Goal: Task Accomplishment & Management: Manage account settings

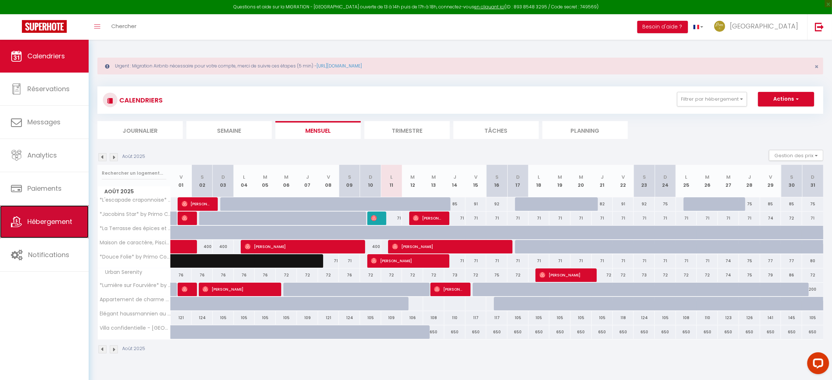
click at [70, 218] on span "Hébergement" at bounding box center [49, 221] width 45 height 9
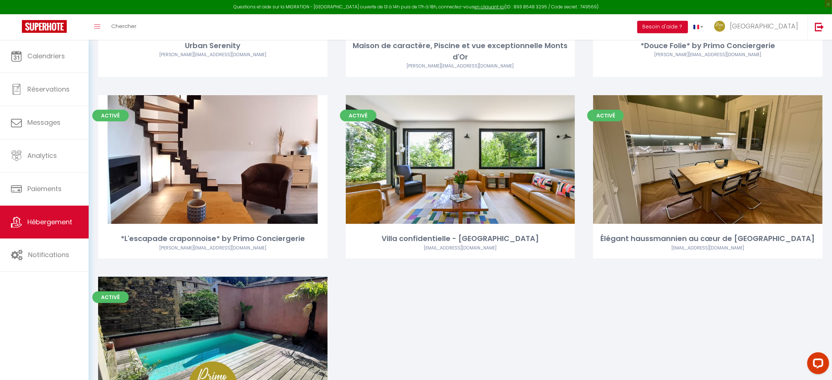
scroll to position [484, 0]
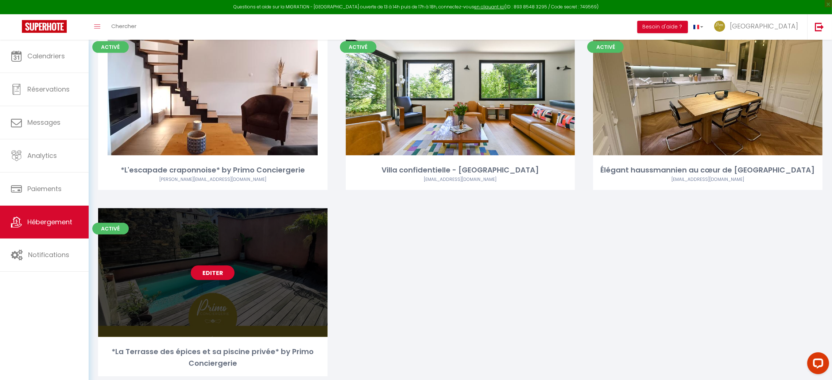
click at [225, 265] on link "Editer" at bounding box center [213, 272] width 44 height 15
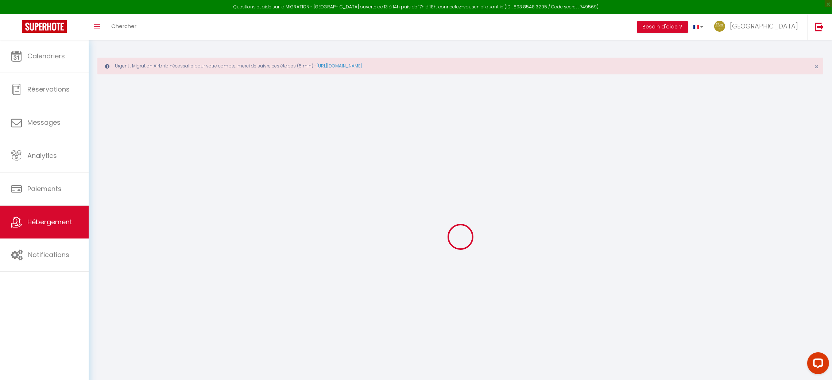
checkbox input "true"
checkbox input "false"
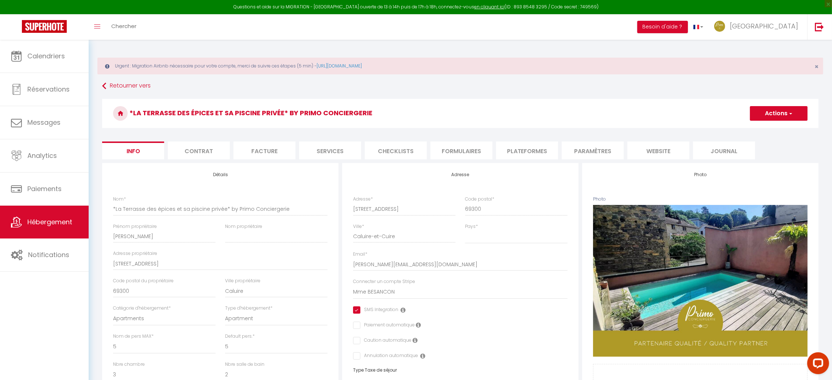
click at [535, 152] on li "Plateformes" at bounding box center [527, 150] width 62 height 18
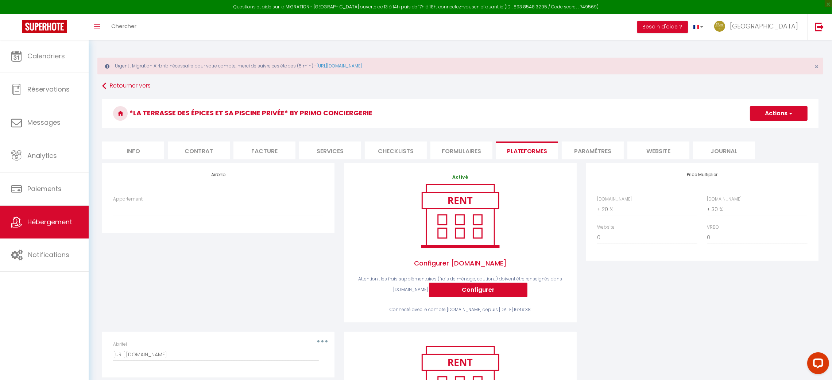
click at [327, 207] on div "Appartement *Lumière sur Fourvière* by Primo Conciergerie - [PERSON_NAME][EMAIL…" at bounding box center [218, 210] width 220 height 28
click at [301, 209] on select "*Lumière sur Fourvière* by Primo Conciergerie - [PERSON_NAME][EMAIL_ADDRESS][DO…" at bounding box center [218, 209] width 210 height 14
click at [791, 25] on span "[GEOGRAPHIC_DATA]" at bounding box center [763, 26] width 68 height 9
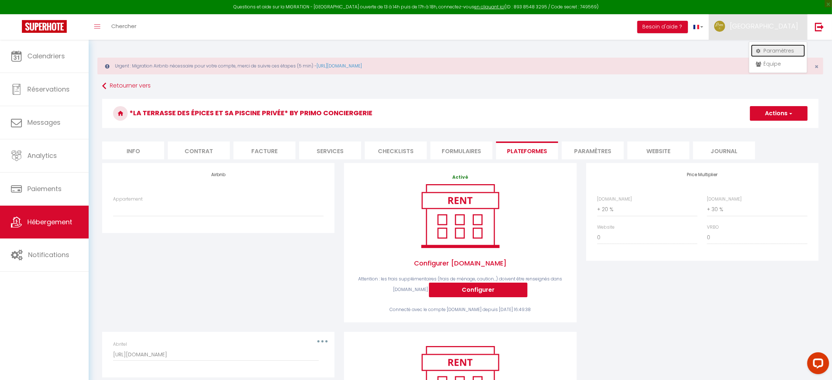
click at [779, 49] on link "Paramètres" at bounding box center [778, 50] width 54 height 12
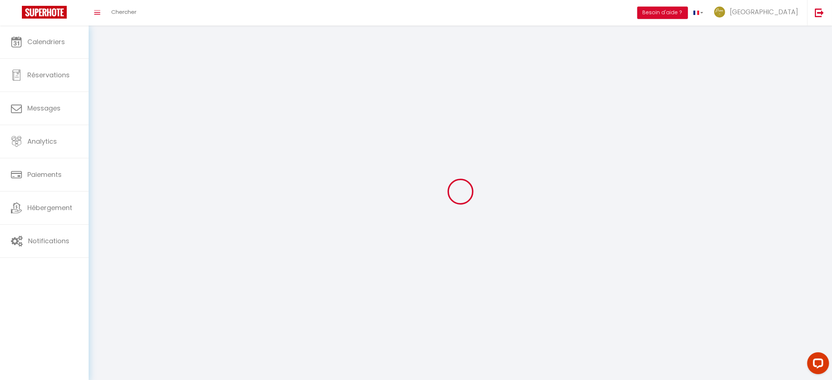
type input "[GEOGRAPHIC_DATA]"
type input "VESTA"
type input "0631447117"
type input "[STREET_ADDRESS][PERSON_NAME]"
type input "69005"
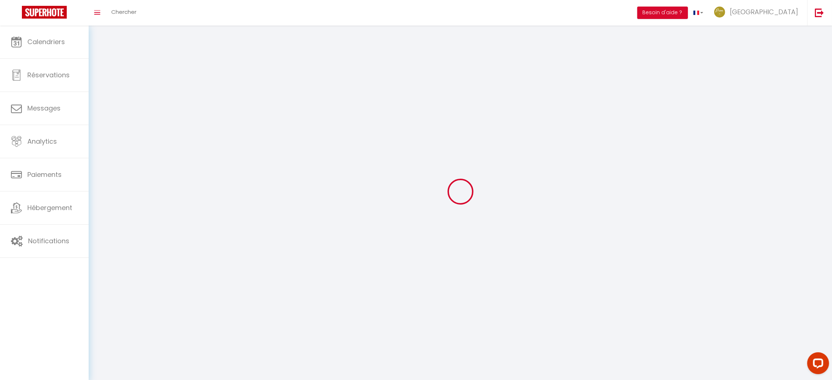
type input "[GEOGRAPHIC_DATA]"
type input "WszSs08I5f1fsyYv1ISlaLQRa"
type input "Wg4rePYoPezD2kX1feT7YTIAG"
type input "[URL][DOMAIN_NAME]"
select select "28"
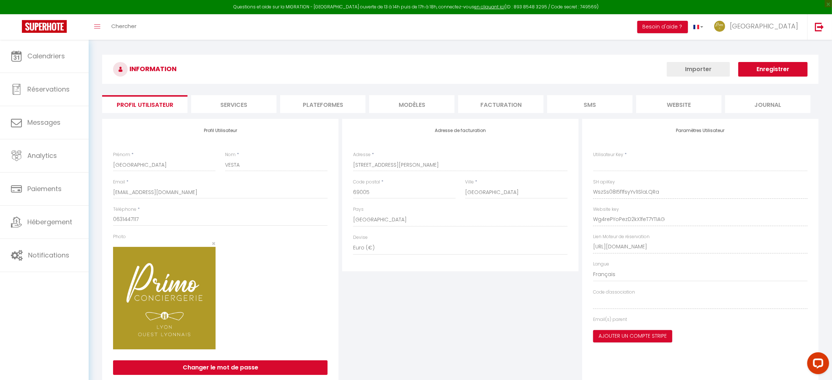
type input "WszSs08I5f1fsyYv1ISlaLQRa"
type input "Wg4rePYoPezD2kX1feT7YTIAG"
type input "[URL][DOMAIN_NAME]"
select select "fr"
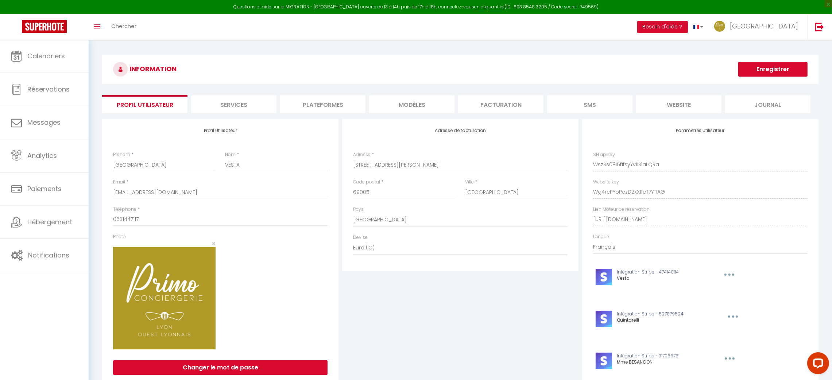
click at [314, 98] on li "Plateformes" at bounding box center [322, 104] width 85 height 18
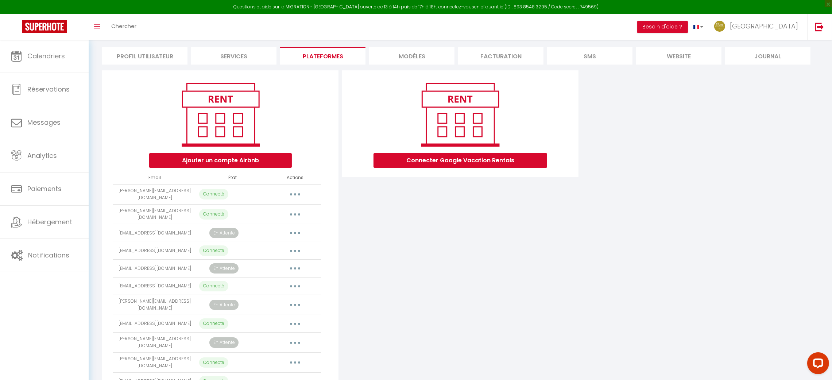
scroll to position [85, 0]
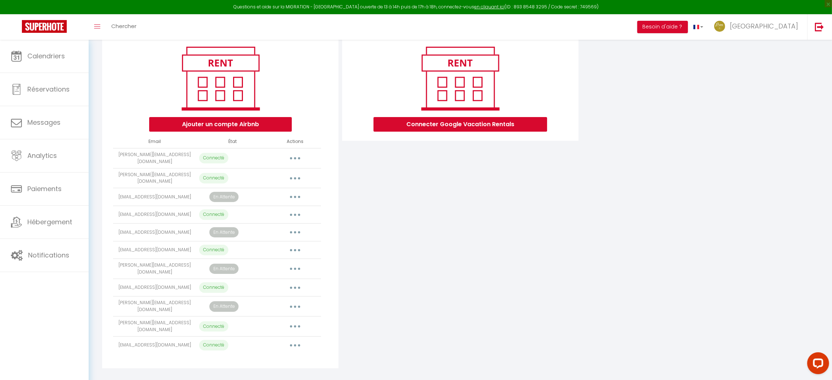
click at [299, 157] on button "button" at bounding box center [295, 158] width 20 height 12
click at [283, 172] on link "Importer les appartements" at bounding box center [262, 174] width 81 height 12
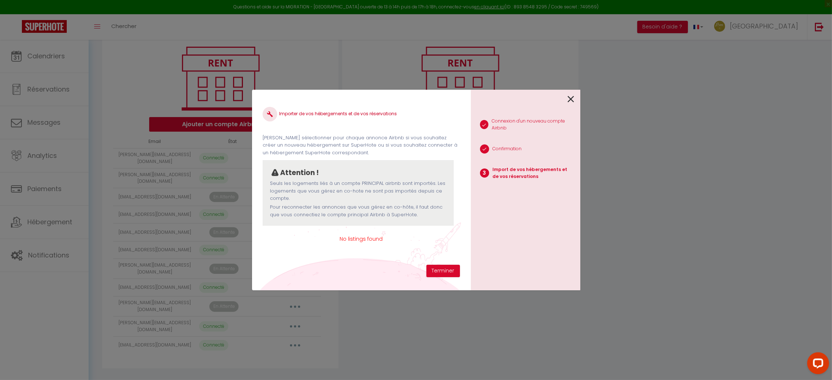
click at [573, 95] on icon at bounding box center [571, 99] width 7 height 11
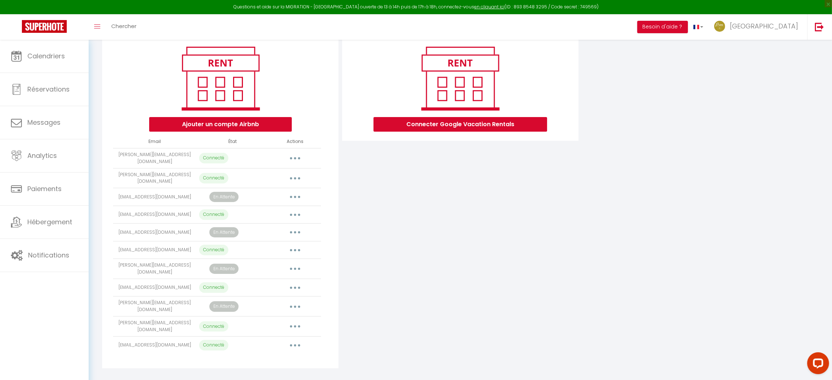
click at [296, 209] on button "button" at bounding box center [295, 215] width 20 height 12
click at [278, 225] on link "Importer les appartements" at bounding box center [262, 231] width 81 height 12
select select "64522"
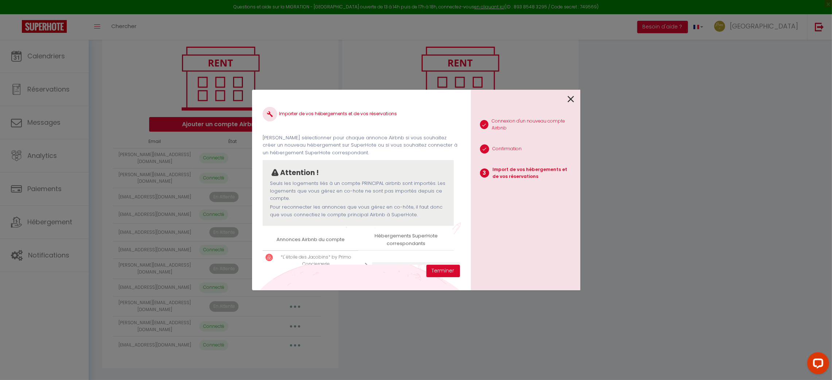
scroll to position [37, 0]
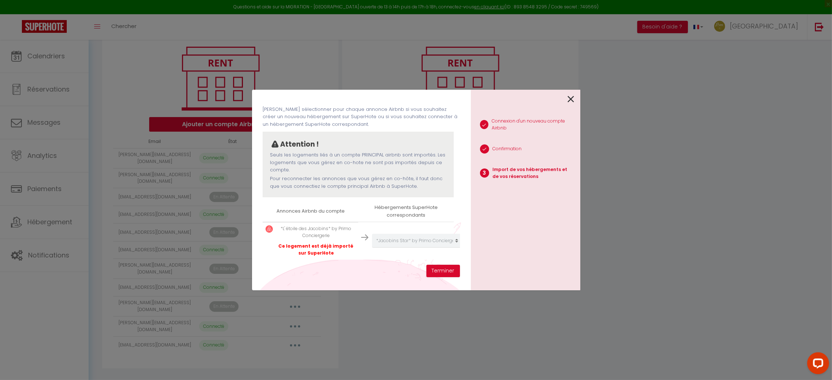
click at [568, 97] on icon at bounding box center [571, 99] width 7 height 11
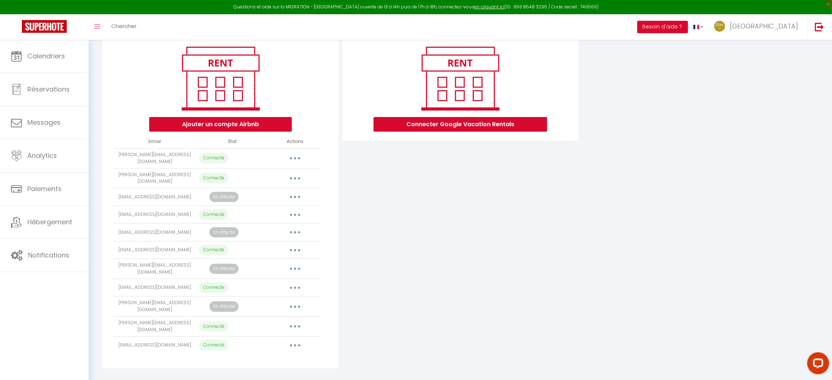
click at [295, 325] on icon "button" at bounding box center [295, 326] width 2 height 2
click at [415, 284] on div "Connecter Google Vacation Rentals" at bounding box center [460, 201] width 240 height 334
click at [824, 25] on link at bounding box center [819, 27] width 24 height 26
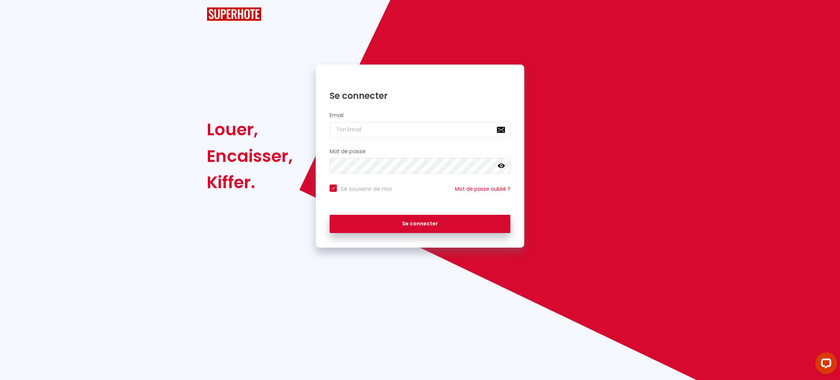
checkbox input "true"
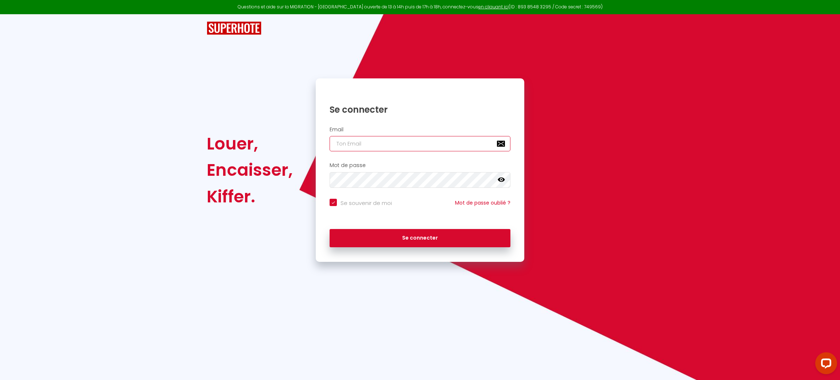
type input "[PERSON_NAME][EMAIL_ADDRESS][DOMAIN_NAME]"
checkbox input "true"
click at [427, 145] on input "[PERSON_NAME][EMAIL_ADDRESS][DOMAIN_NAME]" at bounding box center [420, 143] width 181 height 15
paste input "[EMAIL_ADDRESS]"
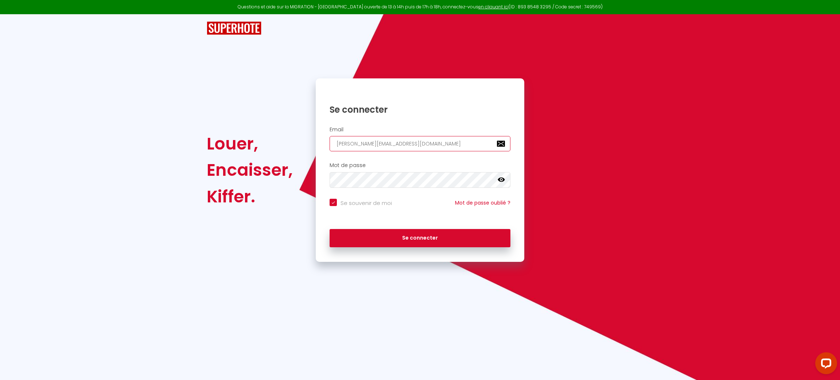
type input "[EMAIL_ADDRESS][DOMAIN_NAME]"
checkbox input "true"
click at [427, 145] on input "[EMAIL_ADDRESS][DOMAIN_NAME]" at bounding box center [420, 143] width 181 height 15
type input "[EMAIL_ADDRESS][DOMAIN_NAME]"
click at [330, 229] on button "Se connecter" at bounding box center [420, 238] width 181 height 18
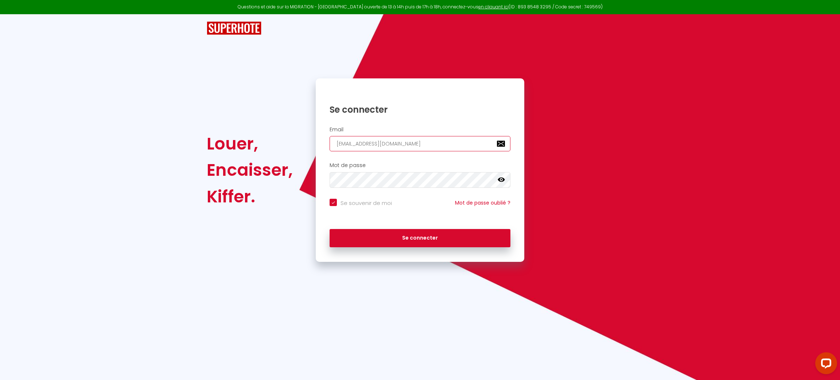
checkbox input "true"
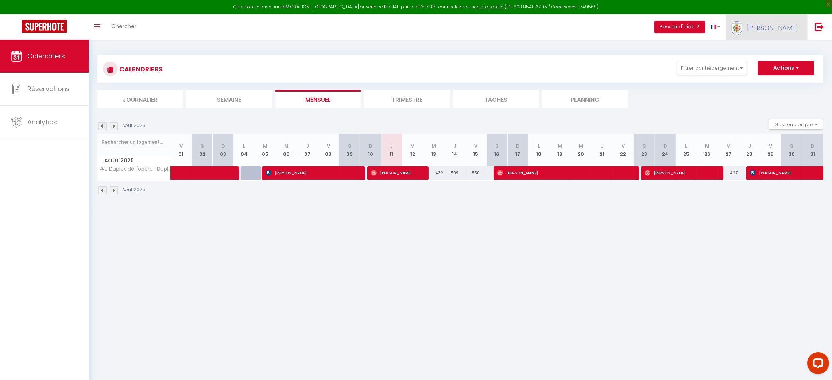
click at [795, 19] on link "[PERSON_NAME]" at bounding box center [765, 27] width 81 height 26
click at [782, 47] on link "Paramètres" at bounding box center [778, 50] width 54 height 12
select select "fr"
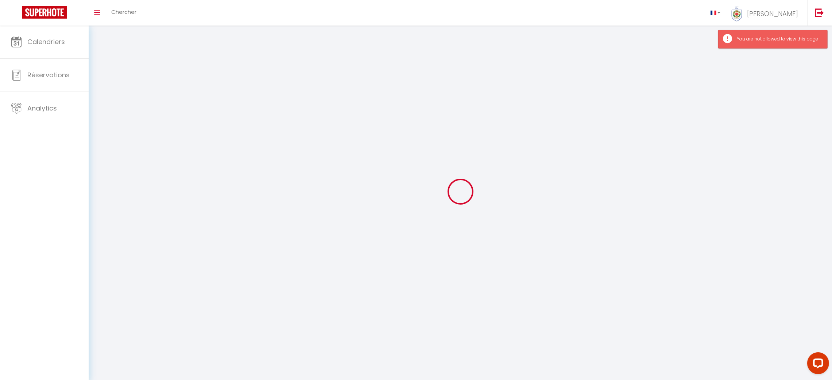
type input "[PERSON_NAME]"
type input "Dromer"
select select
select select "28"
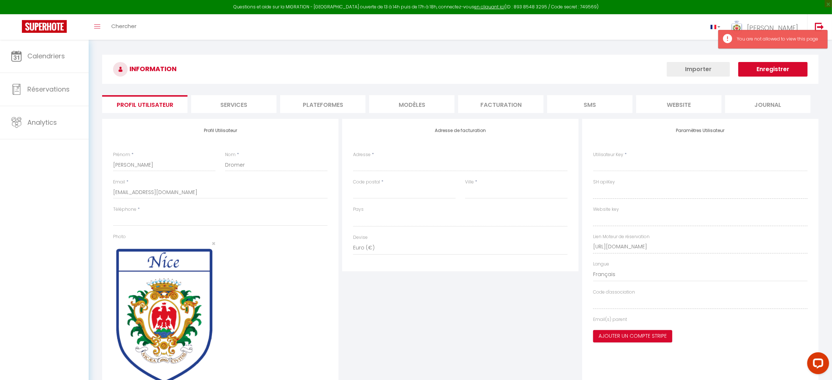
select select
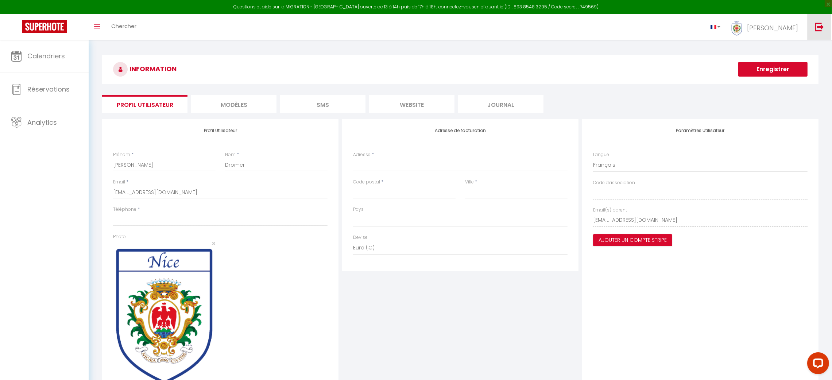
click at [818, 30] on img at bounding box center [818, 26] width 9 height 9
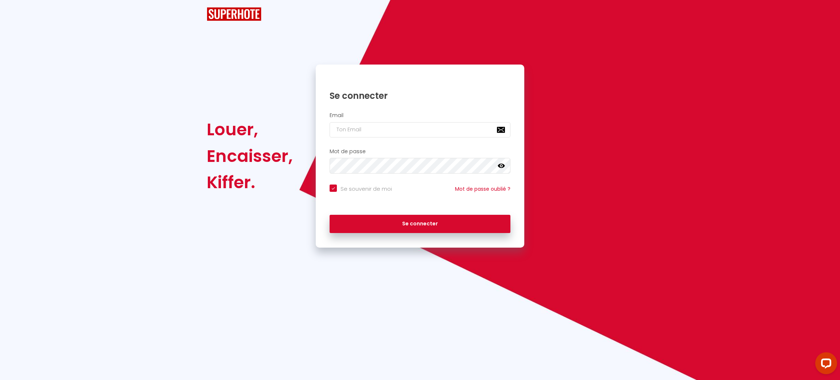
checkbox input "true"
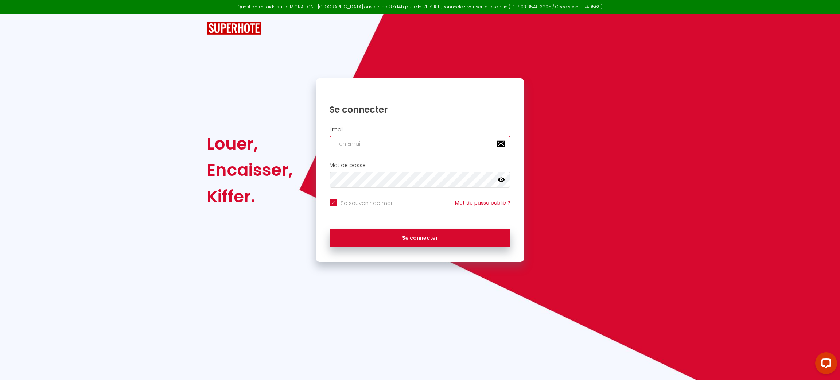
type input "[PERSON_NAME][EMAIL_ADDRESS][DOMAIN_NAME]"
checkbox input "true"
click at [455, 143] on input "[PERSON_NAME][EMAIL_ADDRESS][DOMAIN_NAME]" at bounding box center [420, 143] width 181 height 15
paste input "[EMAIL_ADDRESS]"
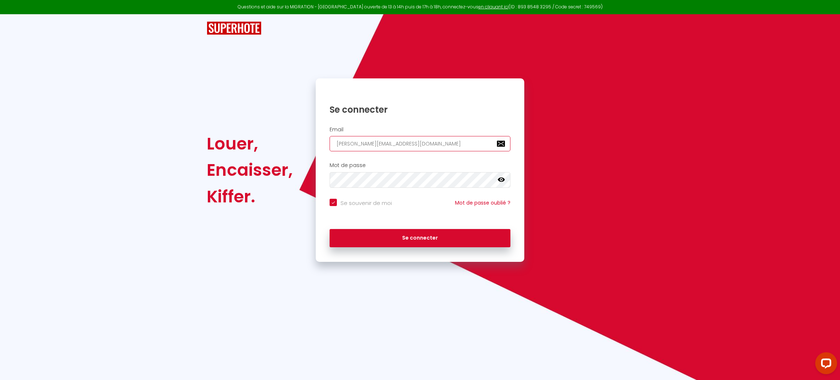
type input "[EMAIL_ADDRESS][DOMAIN_NAME]"
checkbox input "true"
click at [455, 143] on input "[EMAIL_ADDRESS][DOMAIN_NAME]" at bounding box center [420, 143] width 181 height 15
type input "[EMAIL_ADDRESS][DOMAIN_NAME]"
click at [330, 229] on button "Se connecter" at bounding box center [420, 238] width 181 height 18
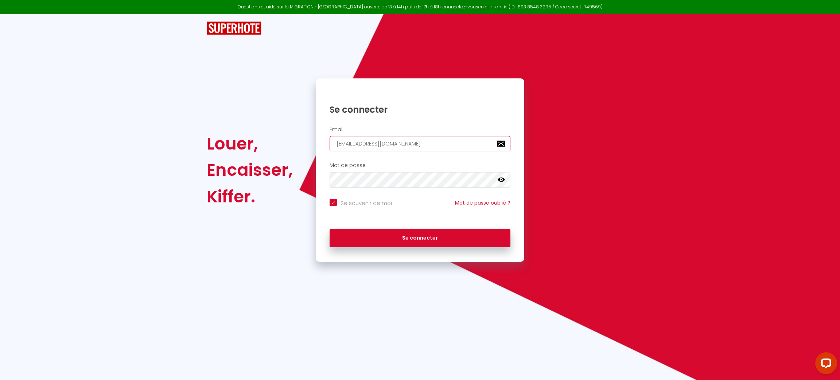
checkbox input "true"
